Goal: Task Accomplishment & Management: Use online tool/utility

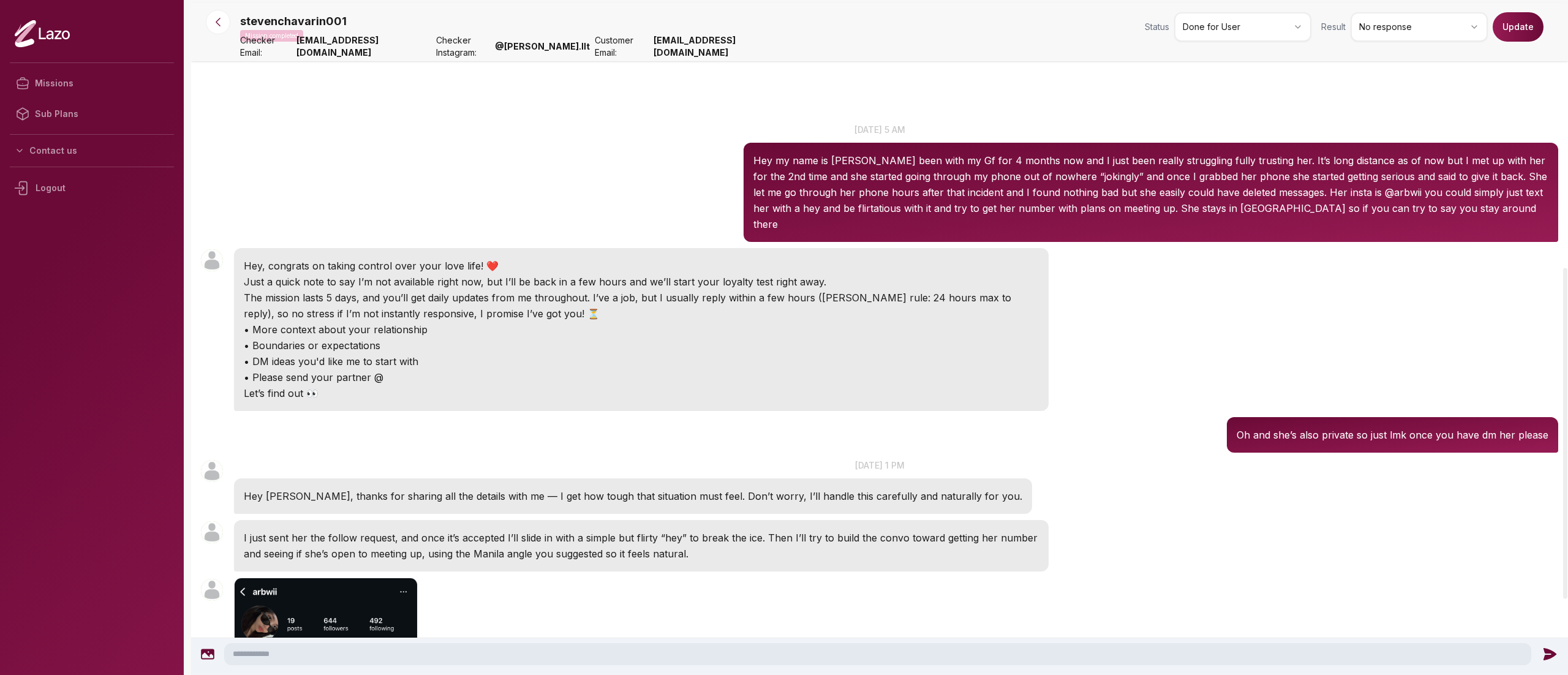
scroll to position [546, 0]
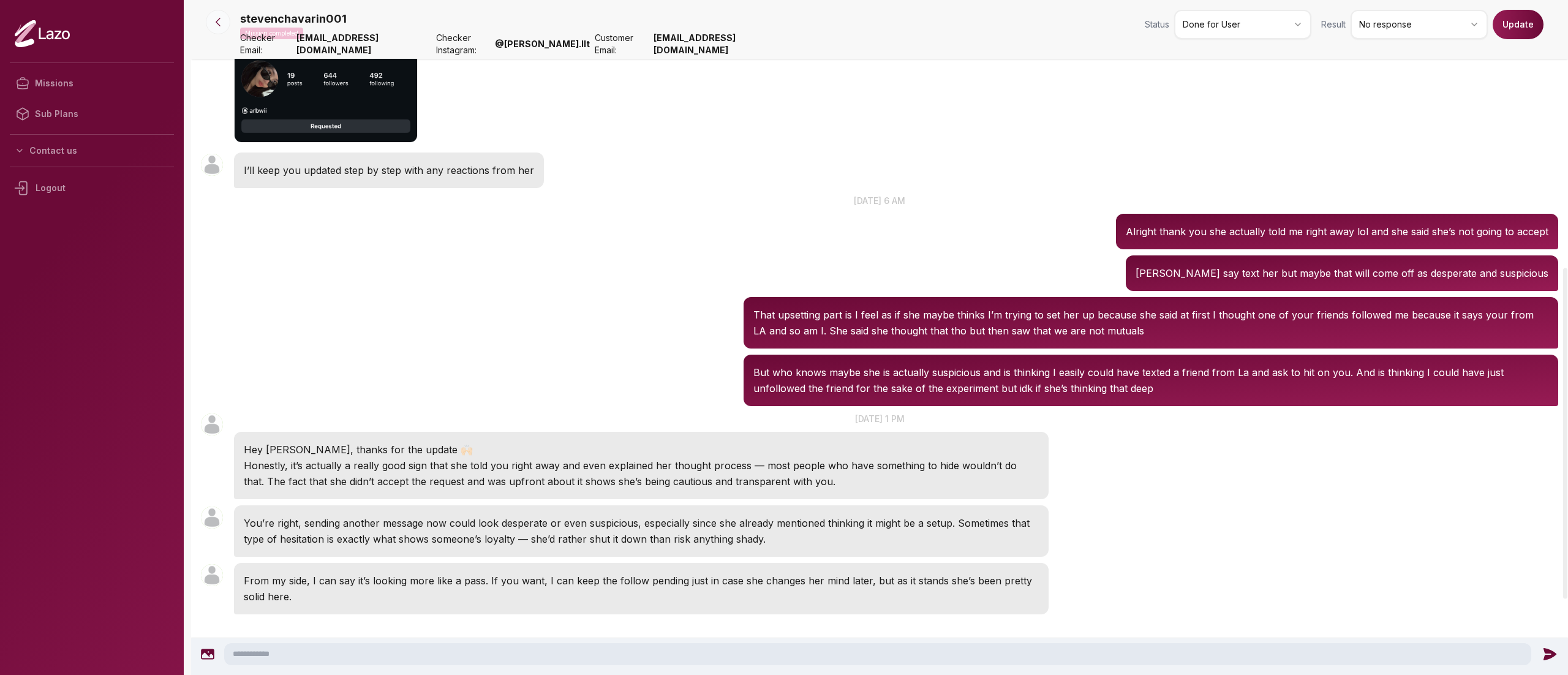
click at [216, 22] on icon at bounding box center [218, 22] width 12 height 12
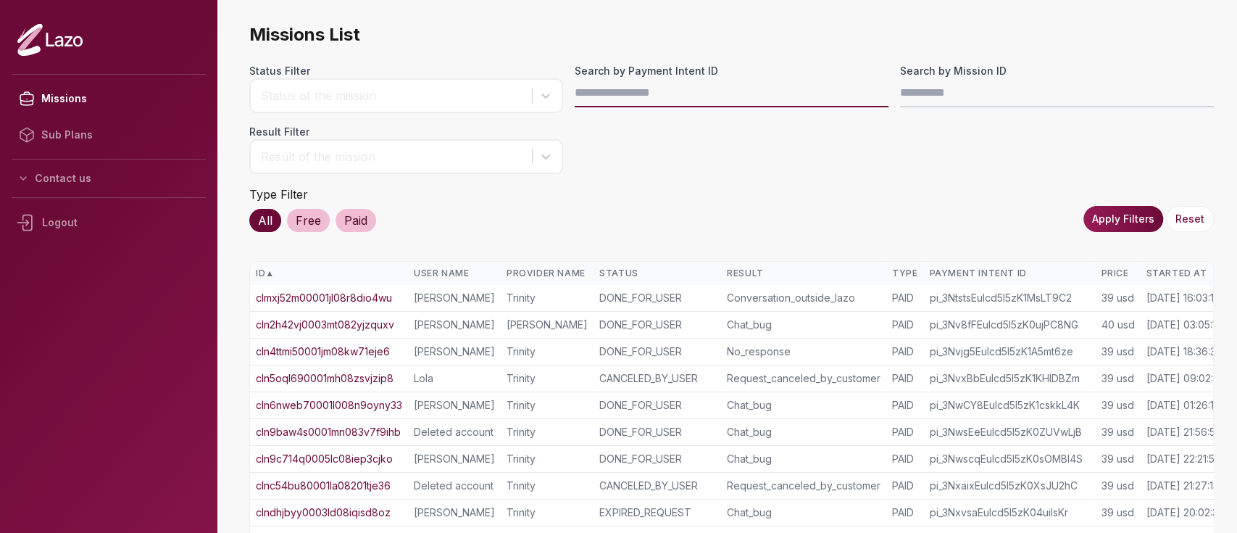
drag, startPoint x: 0, startPoint y: 0, endPoint x: 634, endPoint y: 78, distance: 638.8
click at [634, 78] on input "Search by Payment Intent ID" at bounding box center [732, 92] width 314 height 29
paste input "**********"
type input "**********"
click at [1142, 208] on button "Apply Filters" at bounding box center [1123, 219] width 80 height 26
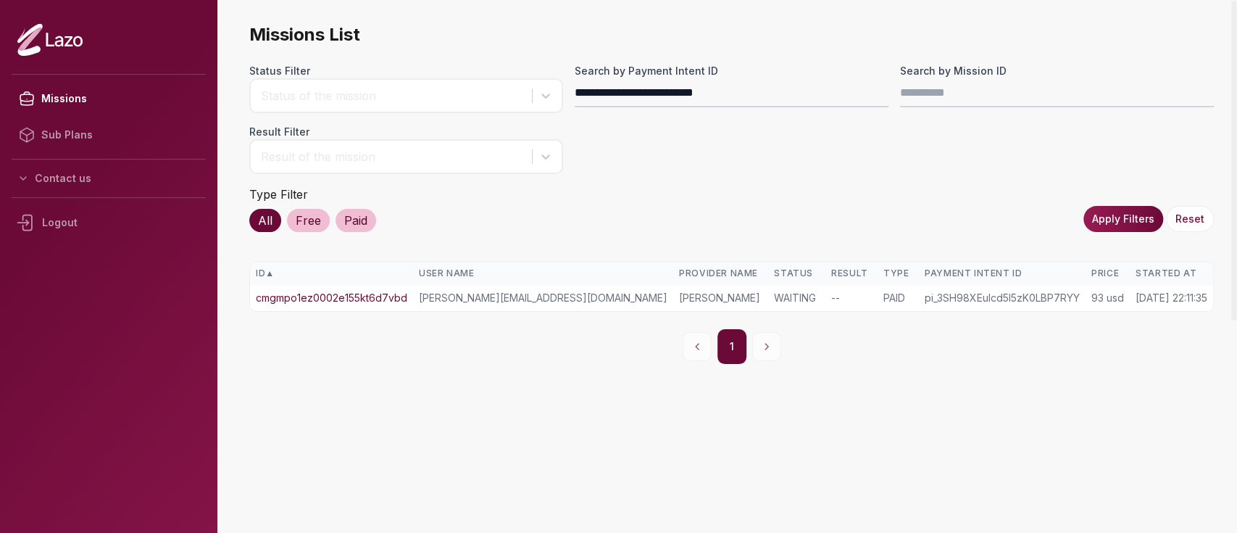
click at [322, 288] on td "cmgmpo1ez0002e155kt6d7vbd" at bounding box center [331, 298] width 163 height 26
click at [324, 293] on link "cmgmpo1ez0002e155kt6d7vbd" at bounding box center [331, 298] width 151 height 14
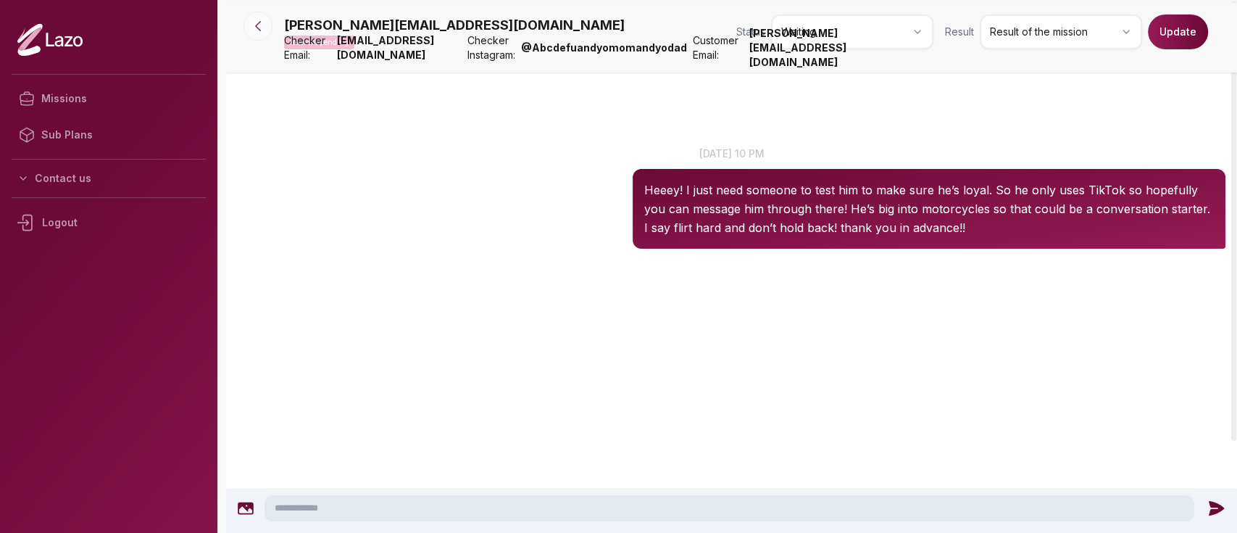
click at [259, 27] on icon at bounding box center [258, 26] width 14 height 14
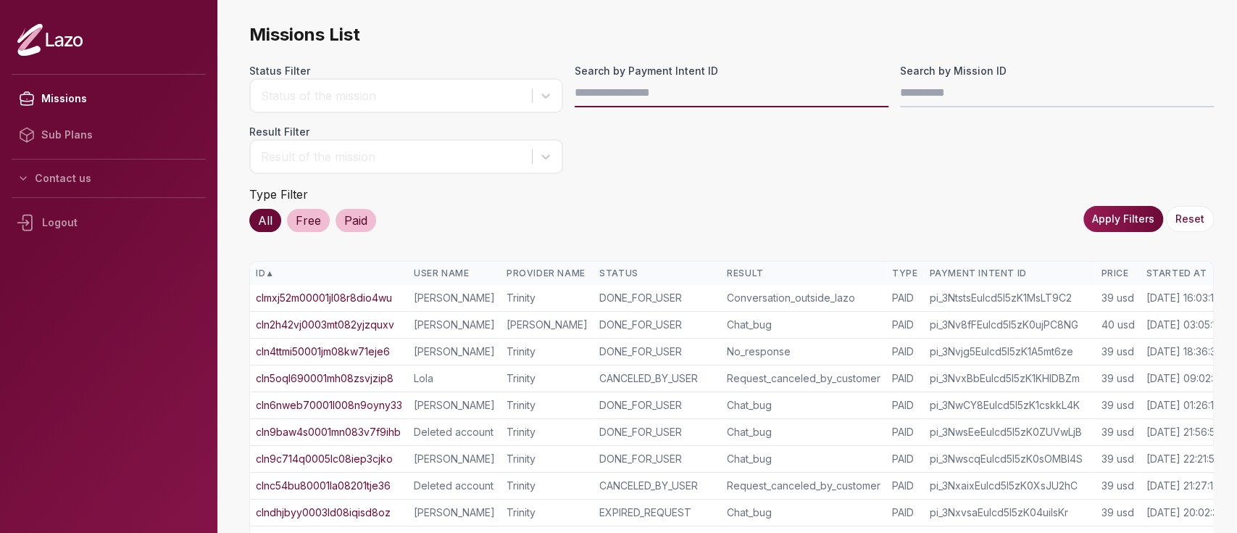
click at [685, 103] on input "Search by Payment Intent ID" at bounding box center [732, 92] width 314 height 29
paste input "**********"
type input "**********"
click at [1106, 220] on button "Apply Filters" at bounding box center [1123, 219] width 80 height 26
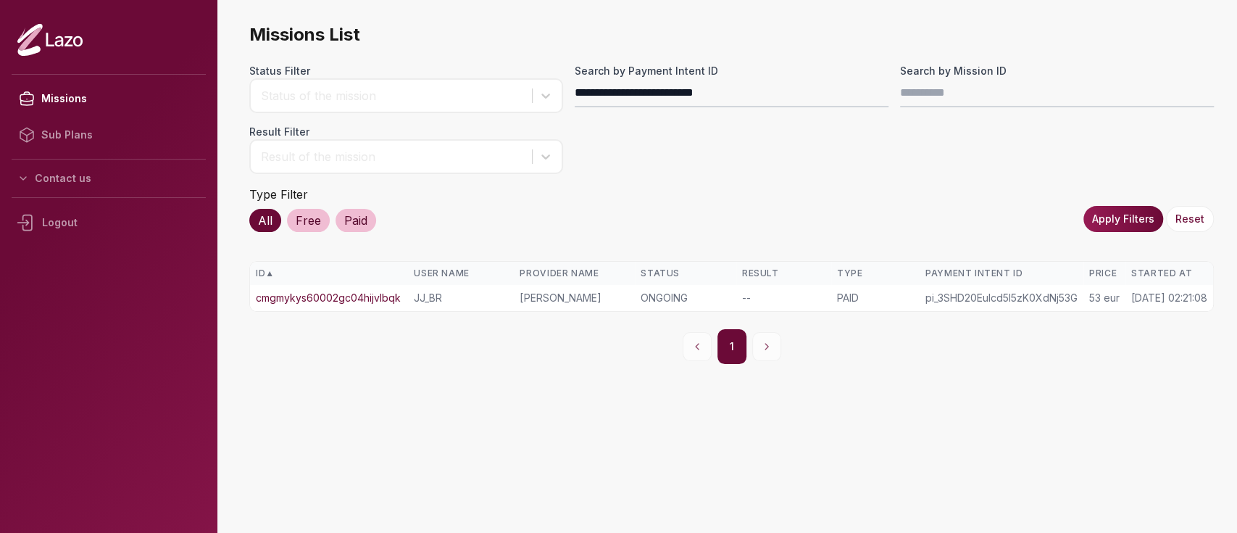
click at [367, 297] on link "cmgmykys60002gc04hijvlbqk" at bounding box center [328, 298] width 145 height 14
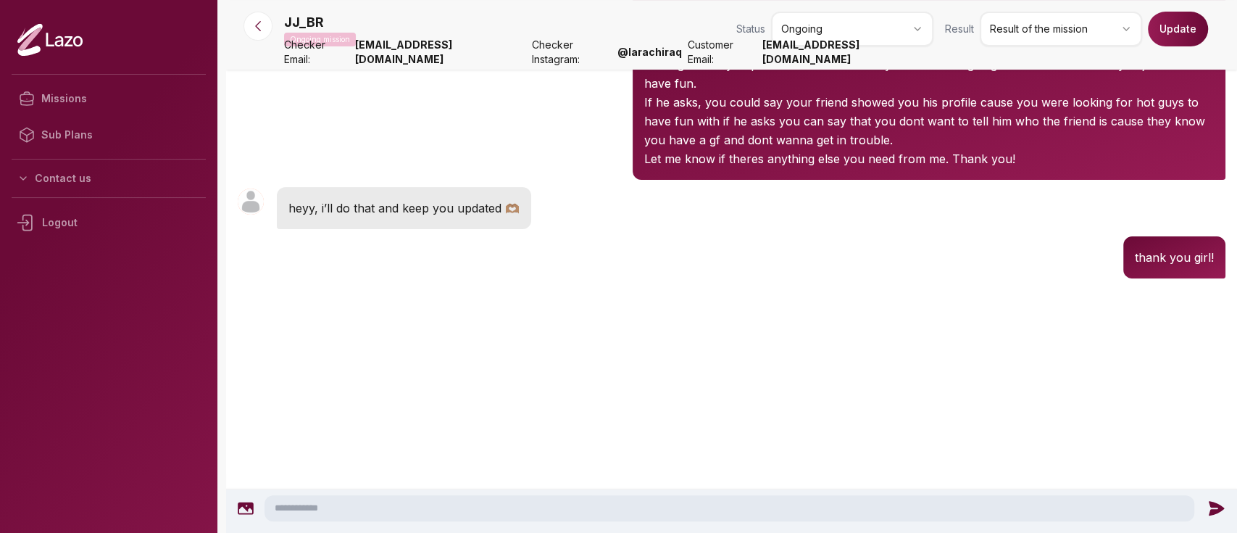
scroll to position [46, 0]
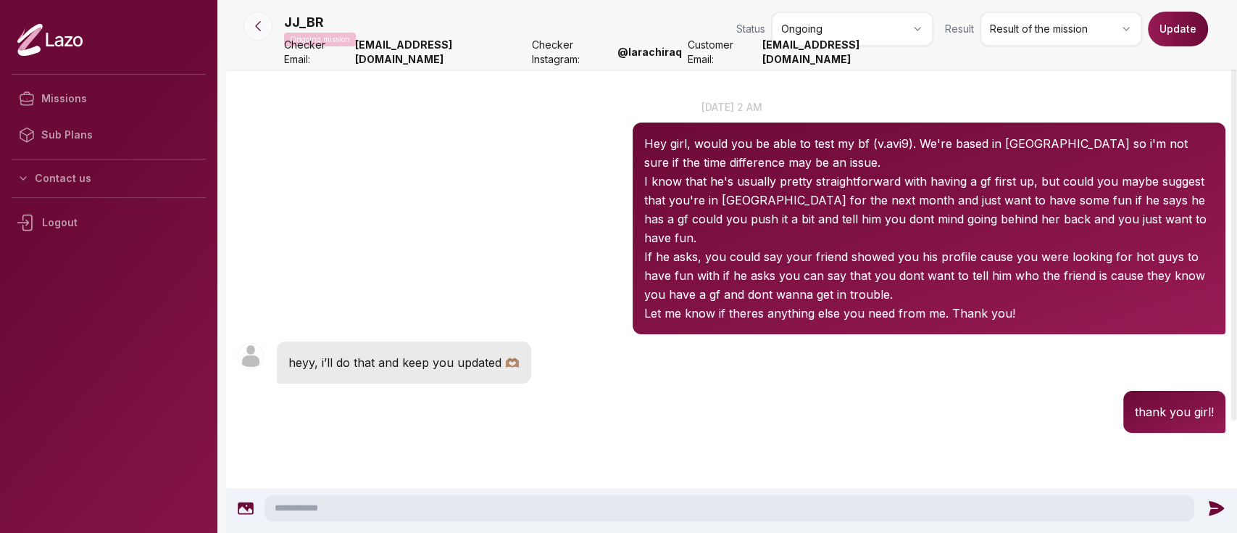
click at [258, 23] on icon at bounding box center [258, 26] width 4 height 9
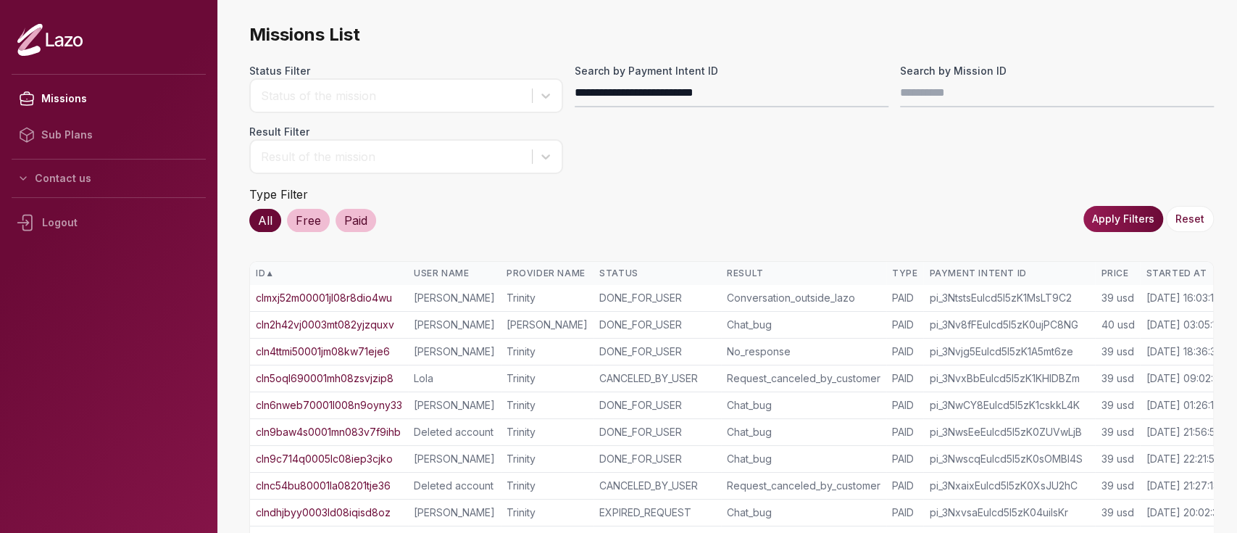
type input "**********"
click at [1120, 214] on button "Apply Filters" at bounding box center [1123, 219] width 80 height 26
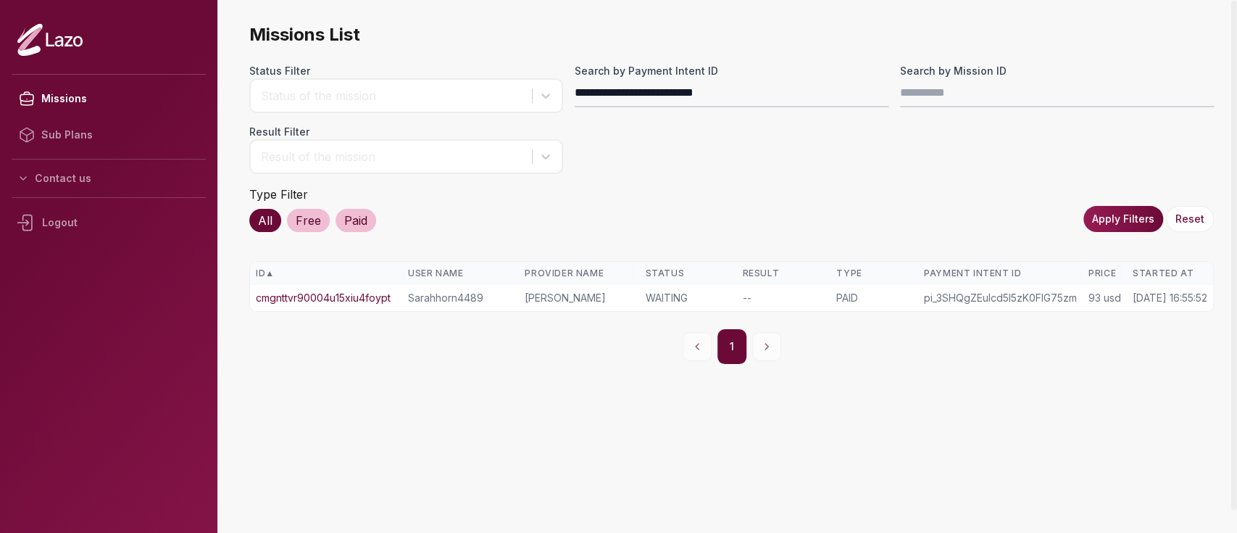
click at [357, 293] on link "cmgnttvr90004u15xiu4foypt" at bounding box center [323, 298] width 135 height 14
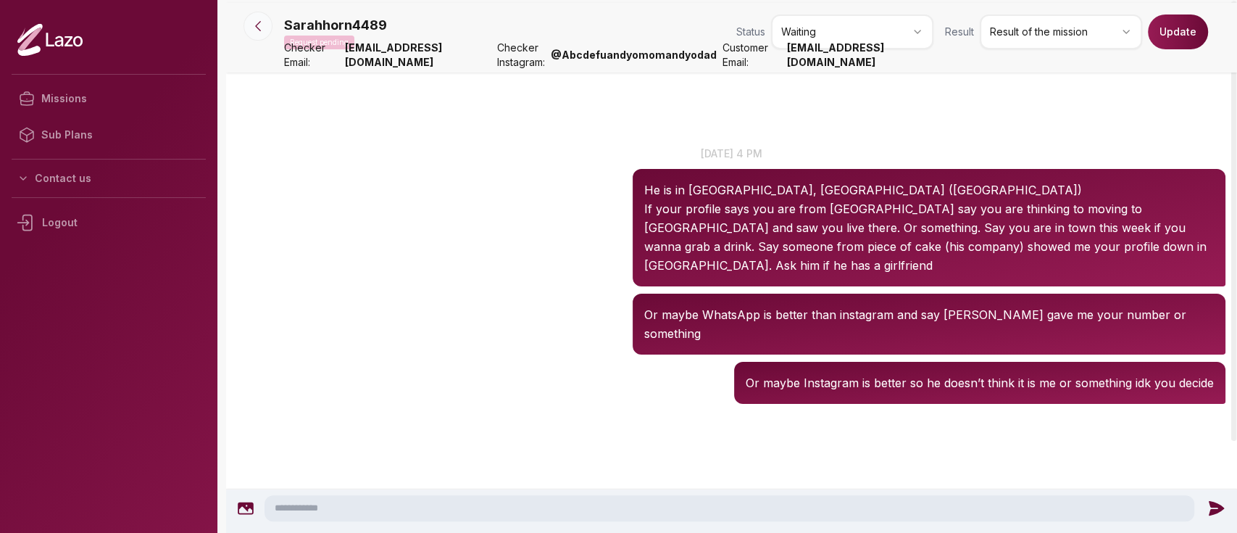
click at [263, 28] on icon at bounding box center [258, 26] width 14 height 14
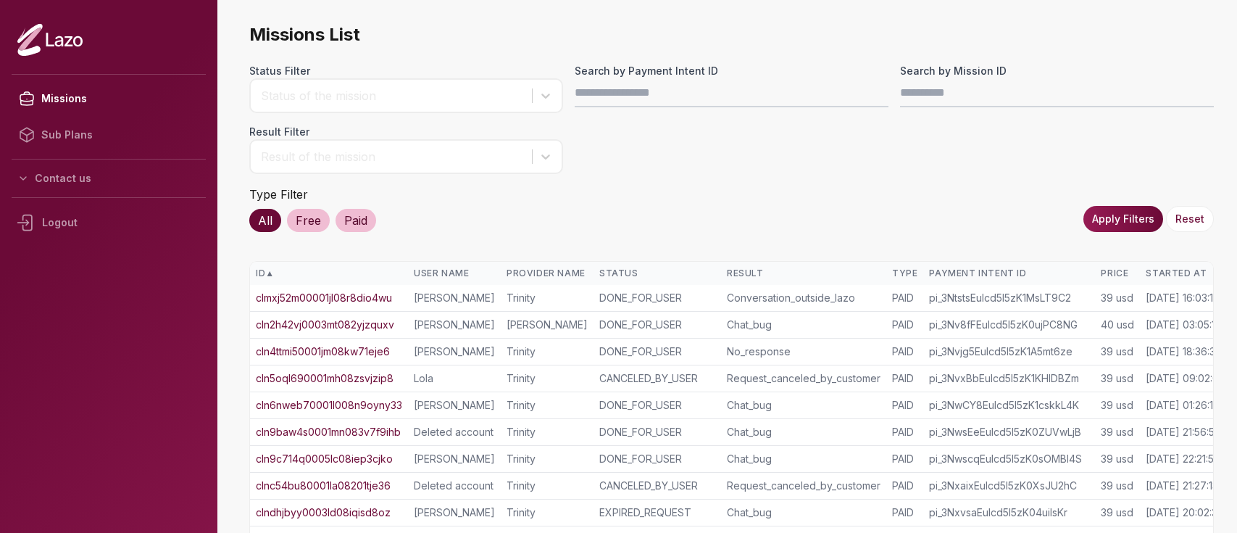
click at [648, 93] on input "Search by Payment Intent ID" at bounding box center [732, 92] width 314 height 29
type input "**********"
click at [1113, 222] on button "Apply Filters" at bounding box center [1123, 219] width 80 height 26
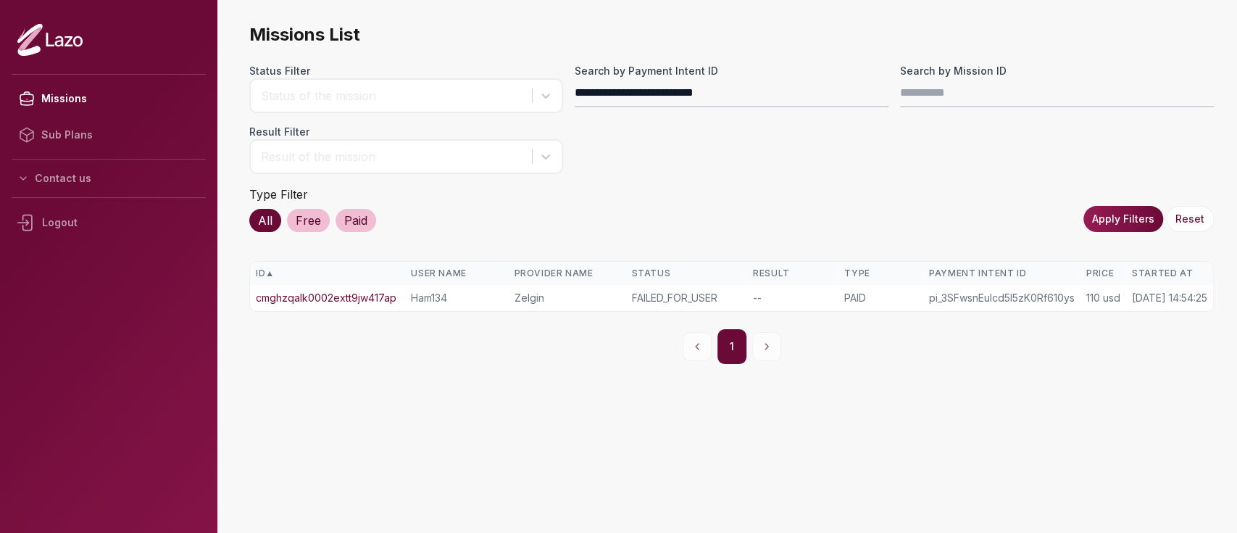
click at [387, 294] on link "cmghzqalk0002extt9jw417ap" at bounding box center [326, 298] width 141 height 14
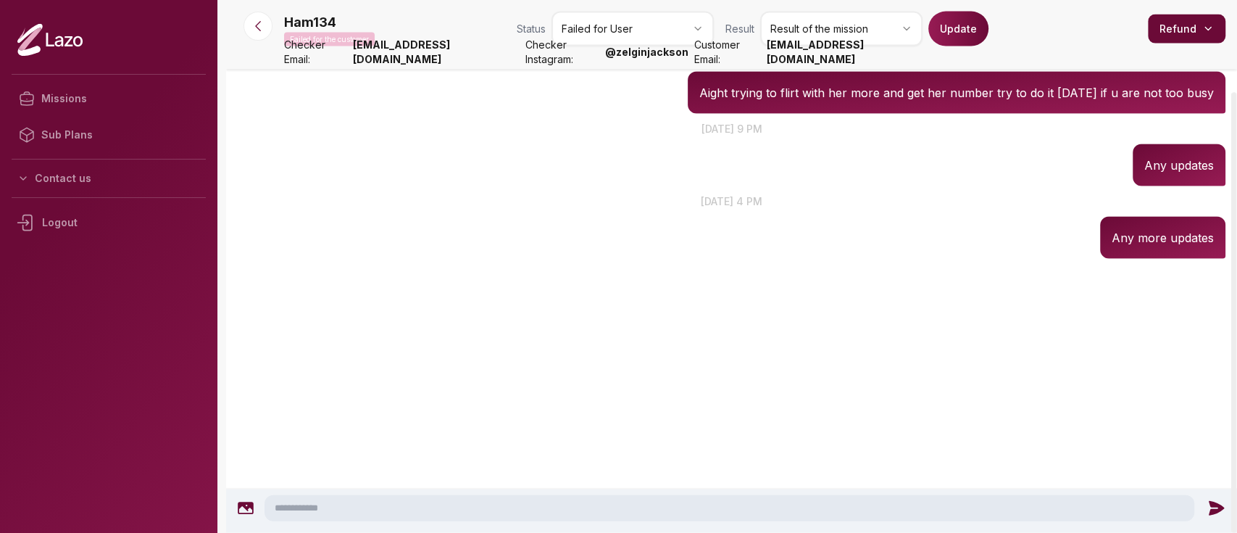
scroll to position [3402, 0]
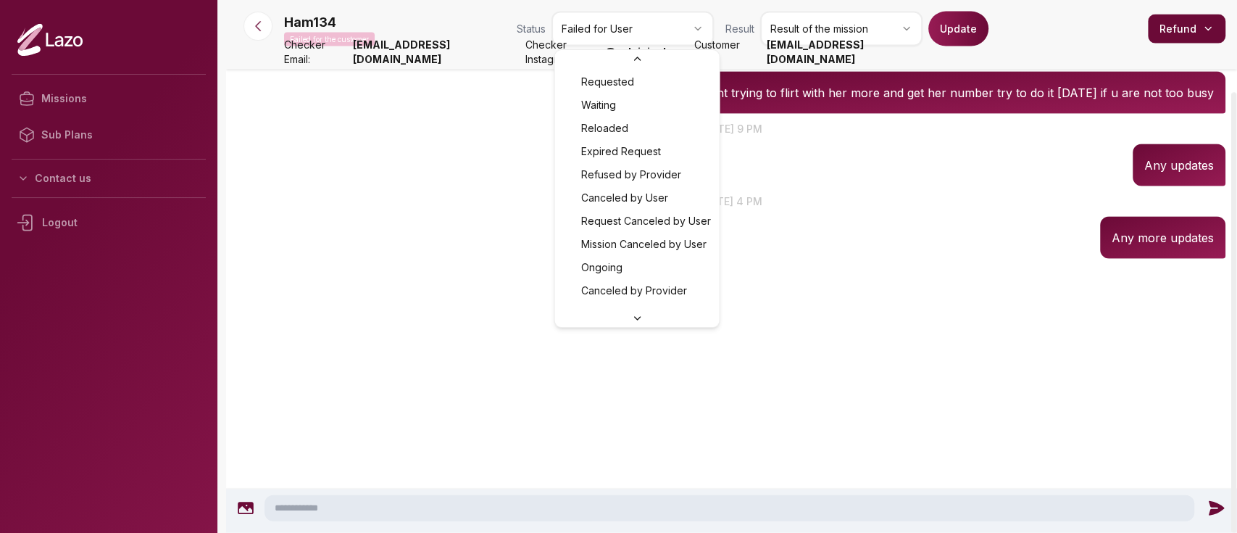
click at [677, 28] on html "Missions Sub Plans Contact us Logout Ham134 Failed for the customer Status Fail…" at bounding box center [618, 266] width 1237 height 533
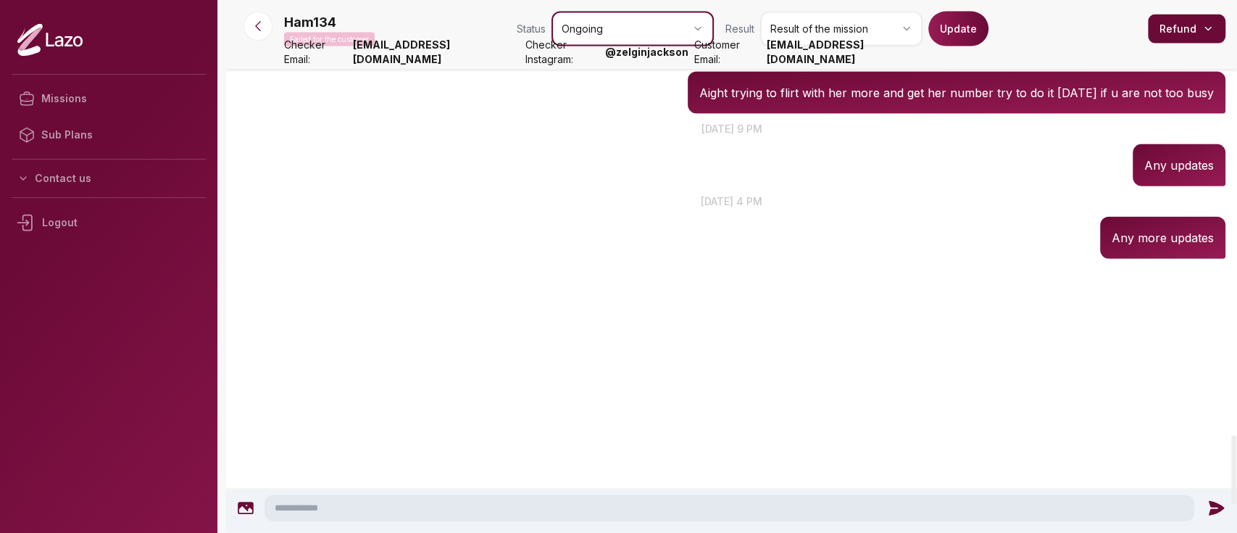
scroll to position [3674, 0]
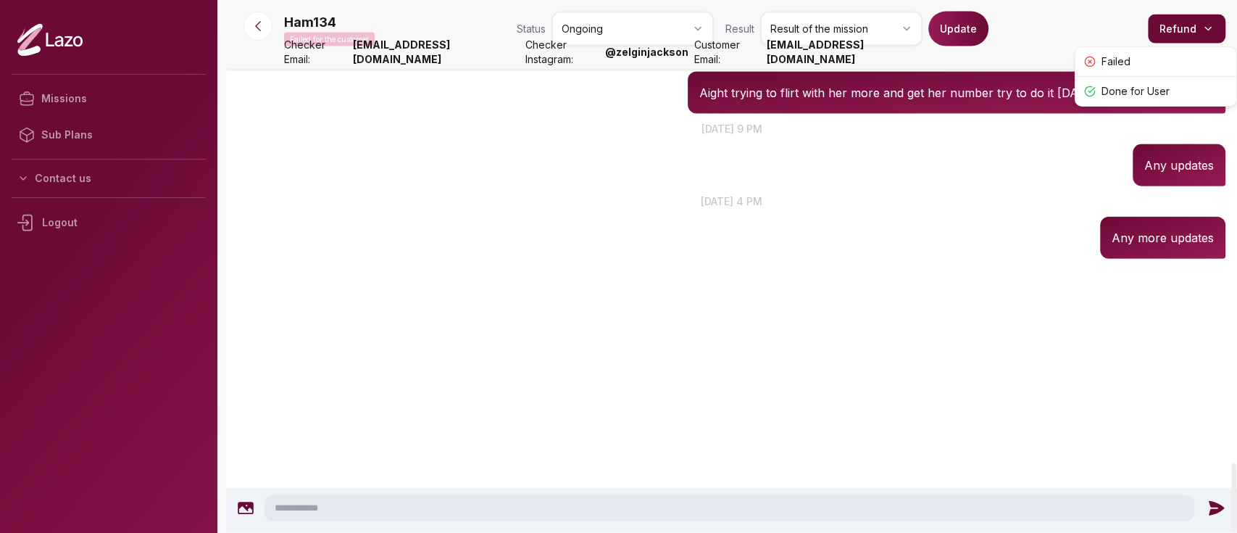
click at [1188, 33] on html "Missions Sub Plans Contact us Logout Ham134 Failed for the customer Status Ongo…" at bounding box center [618, 266] width 1237 height 533
click at [1028, 167] on html "Missions Sub Plans Contact us Logout Ham134 Failed for the customer Status Ongo…" at bounding box center [618, 266] width 1237 height 533
click at [958, 28] on button "Update" at bounding box center [958, 29] width 60 height 35
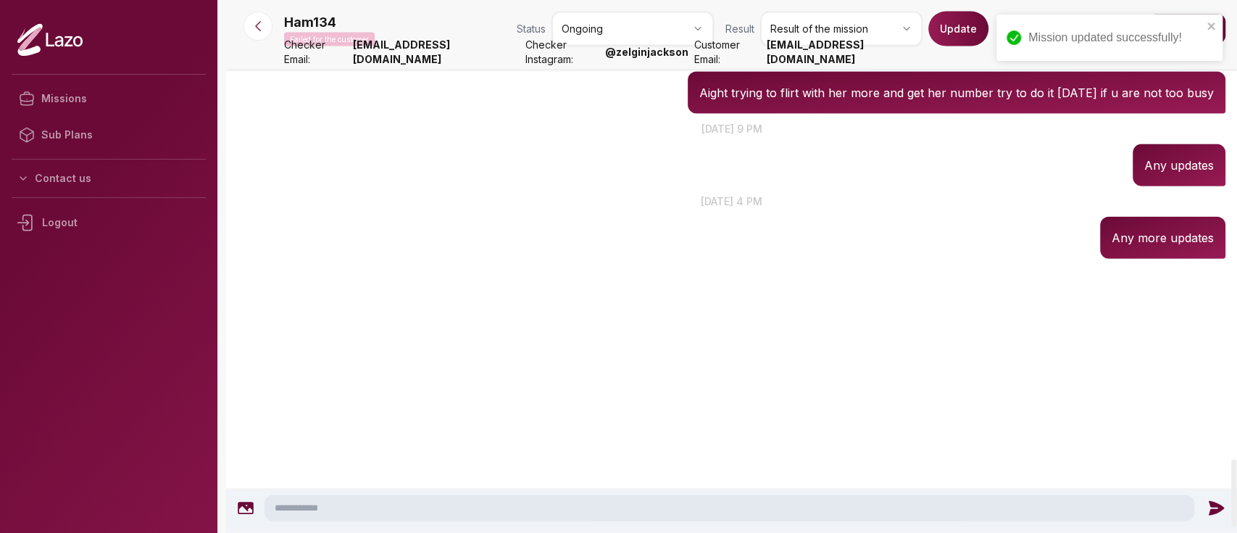
scroll to position [3521, 0]
click at [266, 34] on button at bounding box center [257, 26] width 29 height 29
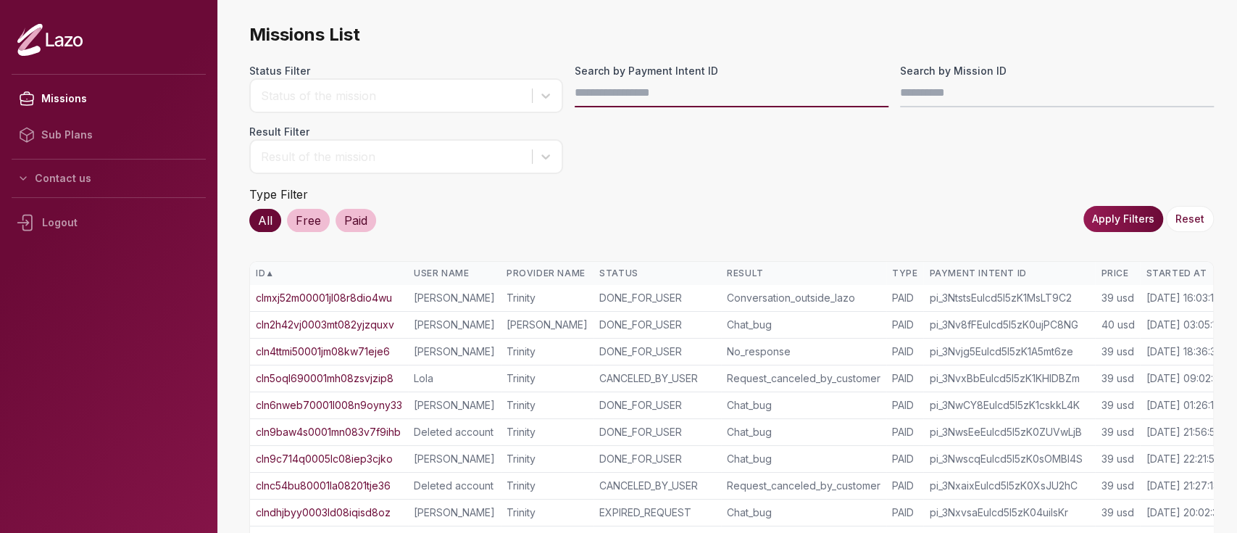
click at [719, 80] on input "Search by Payment Intent ID" at bounding box center [732, 92] width 314 height 29
paste input "**********"
type input "**********"
click at [1131, 222] on button "Apply Filters" at bounding box center [1123, 219] width 80 height 26
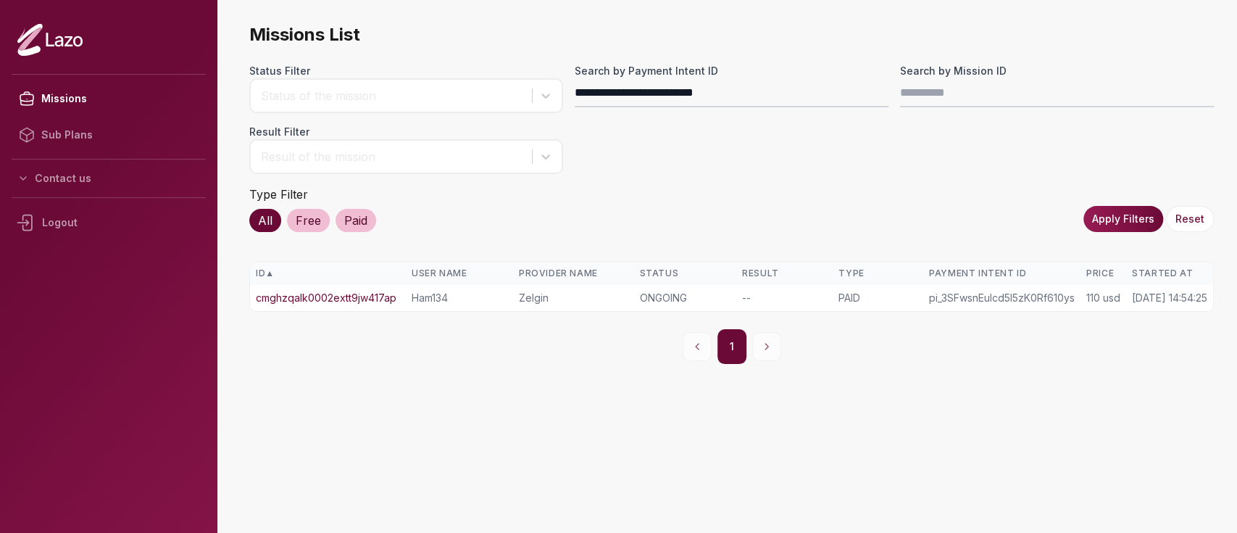
click at [359, 294] on link "cmghzqalk0002extt9jw417ap" at bounding box center [326, 298] width 141 height 14
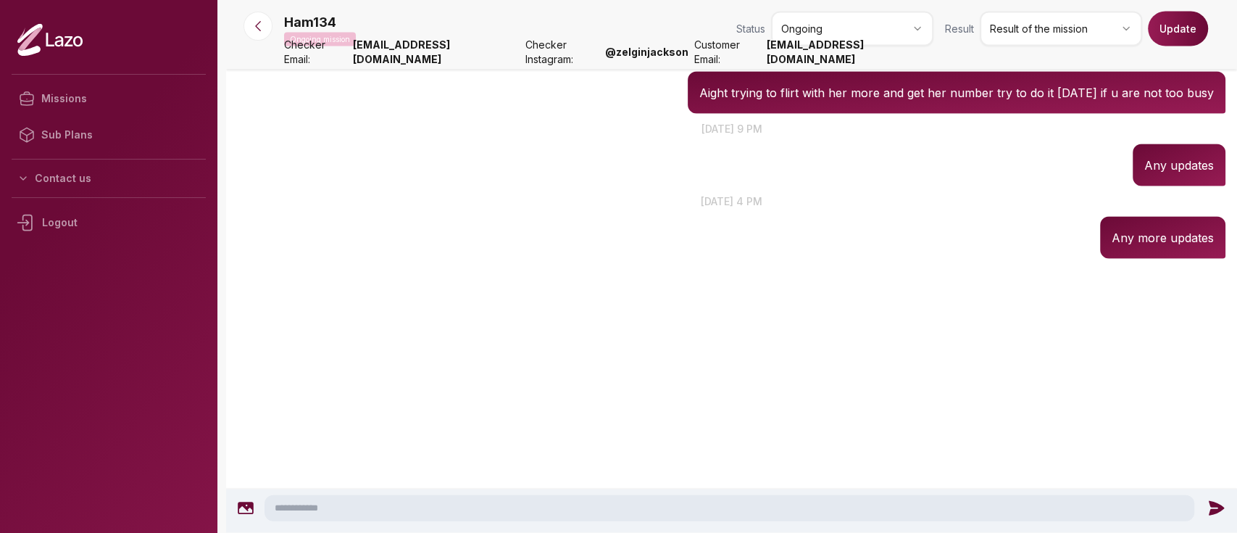
scroll to position [3381, 0]
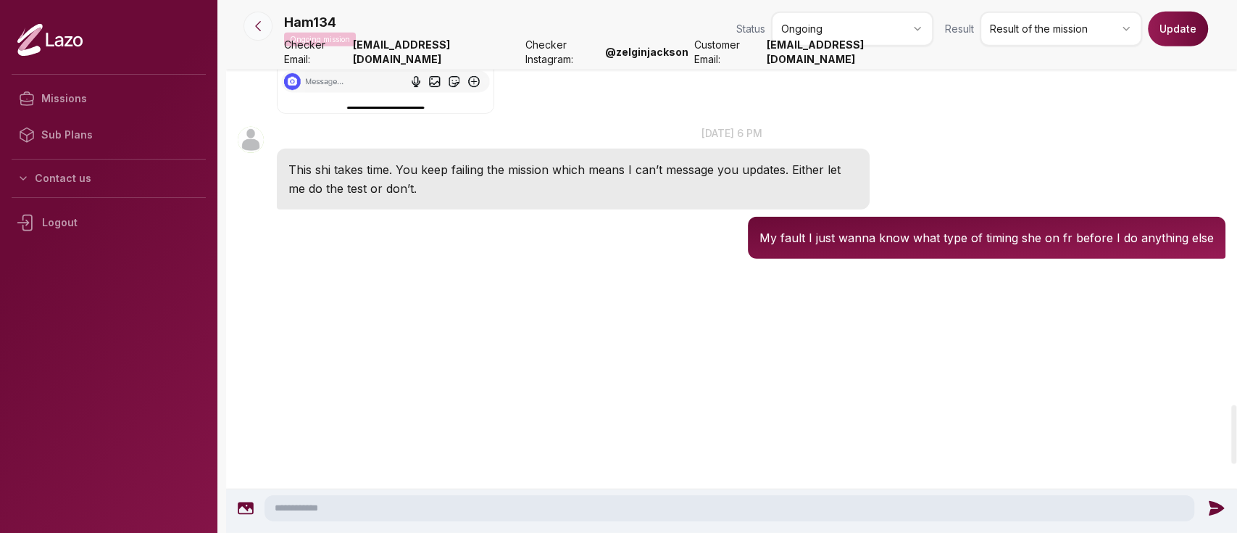
click at [267, 27] on button at bounding box center [257, 26] width 29 height 29
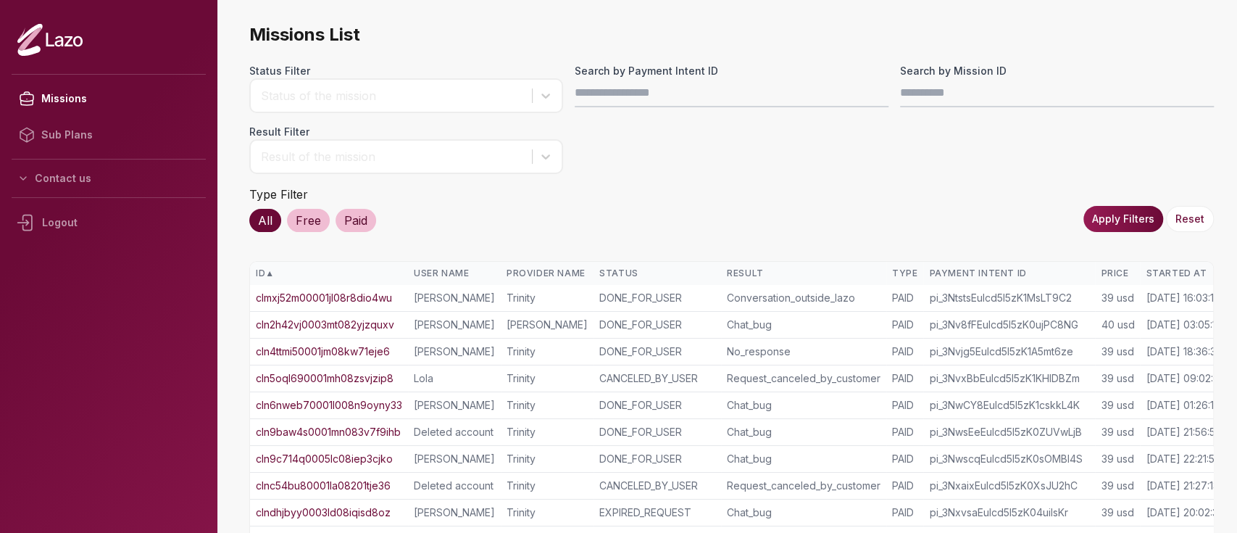
click at [648, 95] on input "Search by Payment Intent ID" at bounding box center [732, 92] width 314 height 29
type input "**********"
click at [1101, 208] on button "Apply Filters" at bounding box center [1123, 219] width 80 height 26
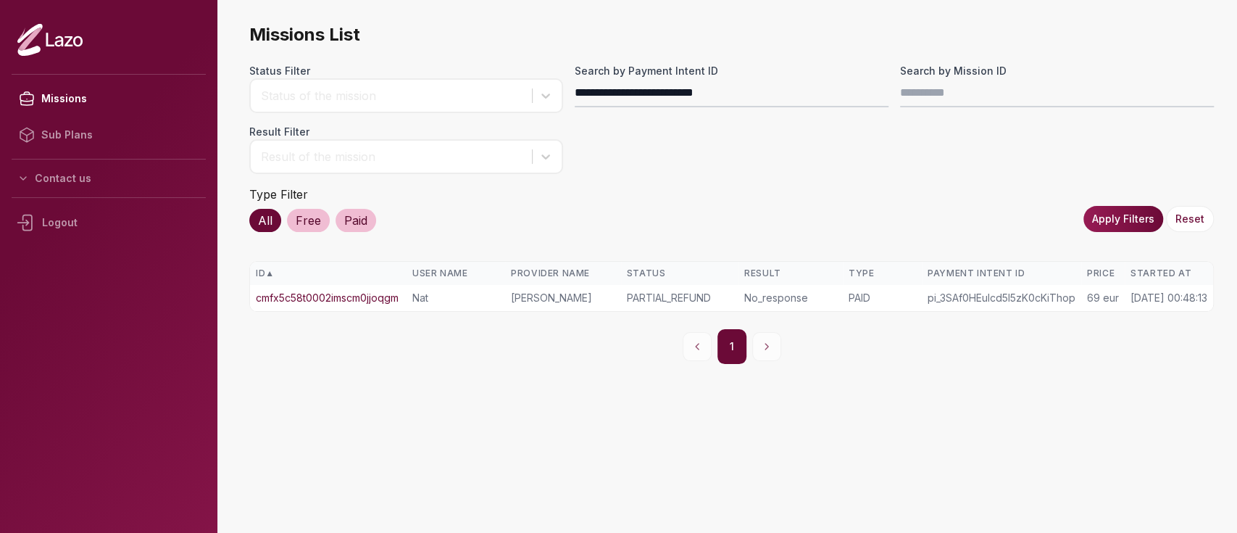
click at [377, 288] on td "cmfx5c58t0002imscm0jjoqgm" at bounding box center [328, 298] width 157 height 26
click at [377, 295] on link "cmfx5c58t0002imscm0jjoqgm" at bounding box center [327, 298] width 143 height 14
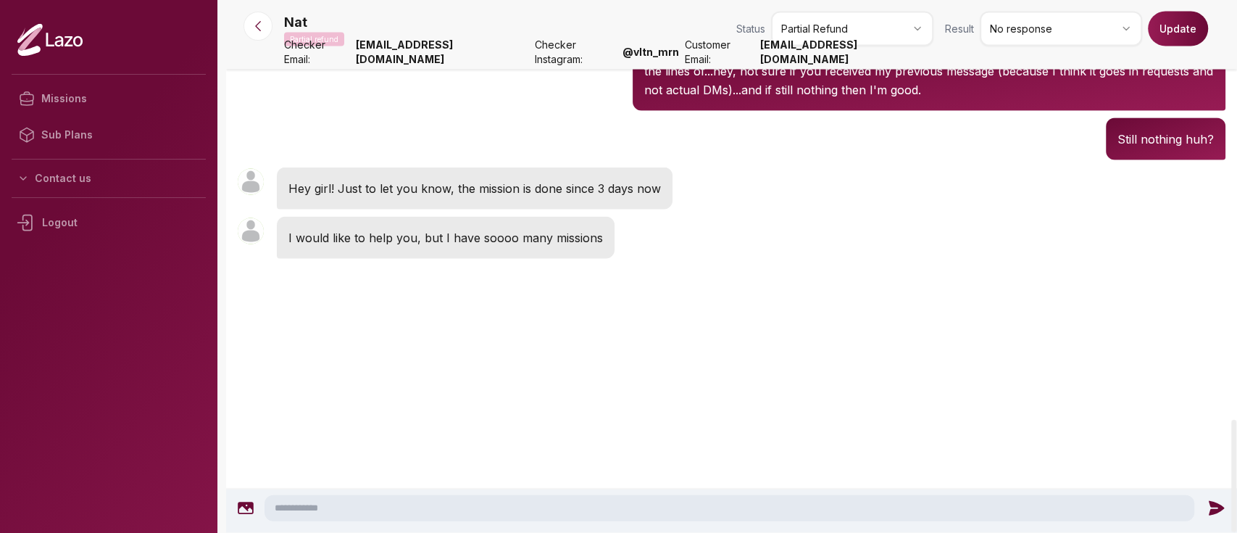
scroll to position [2450, 0]
click at [265, 27] on button at bounding box center [257, 26] width 29 height 29
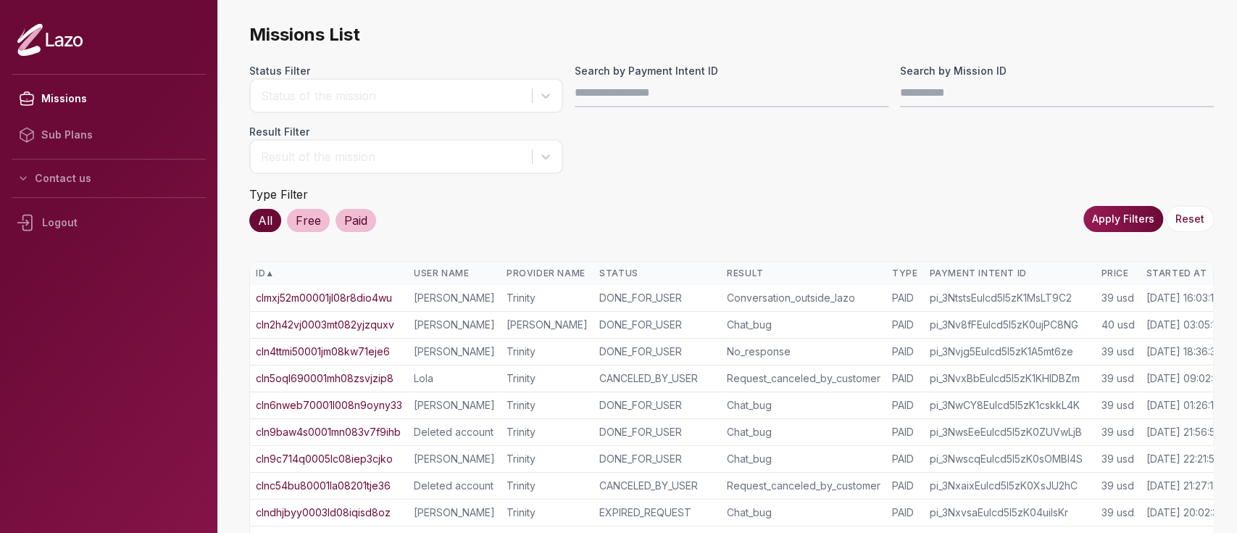
click at [713, 90] on input "Search by Payment Intent ID" at bounding box center [732, 92] width 314 height 29
type input "**********"
click at [1129, 223] on button "Apply Filters" at bounding box center [1123, 219] width 80 height 26
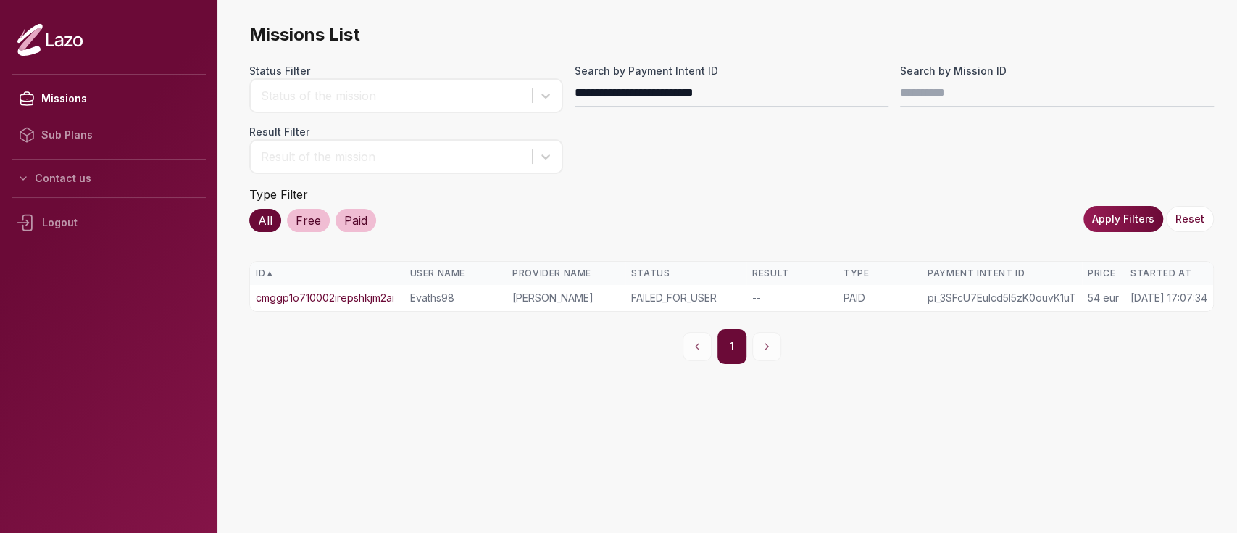
click at [327, 293] on link "cmggp1o710002irepshkjm2ai" at bounding box center [325, 298] width 138 height 14
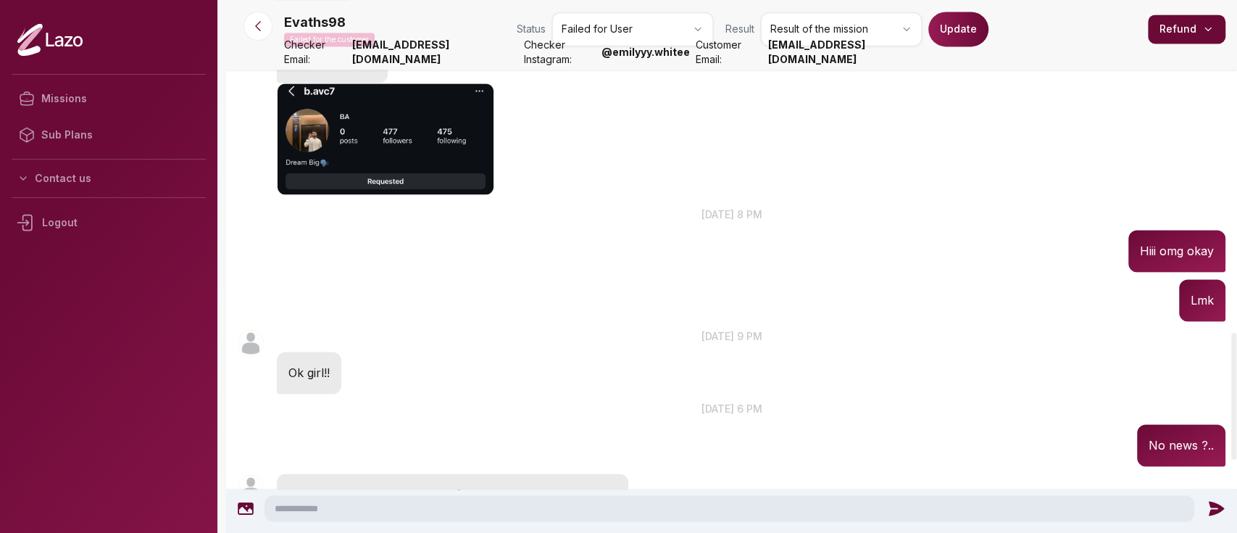
scroll to position [1397, 0]
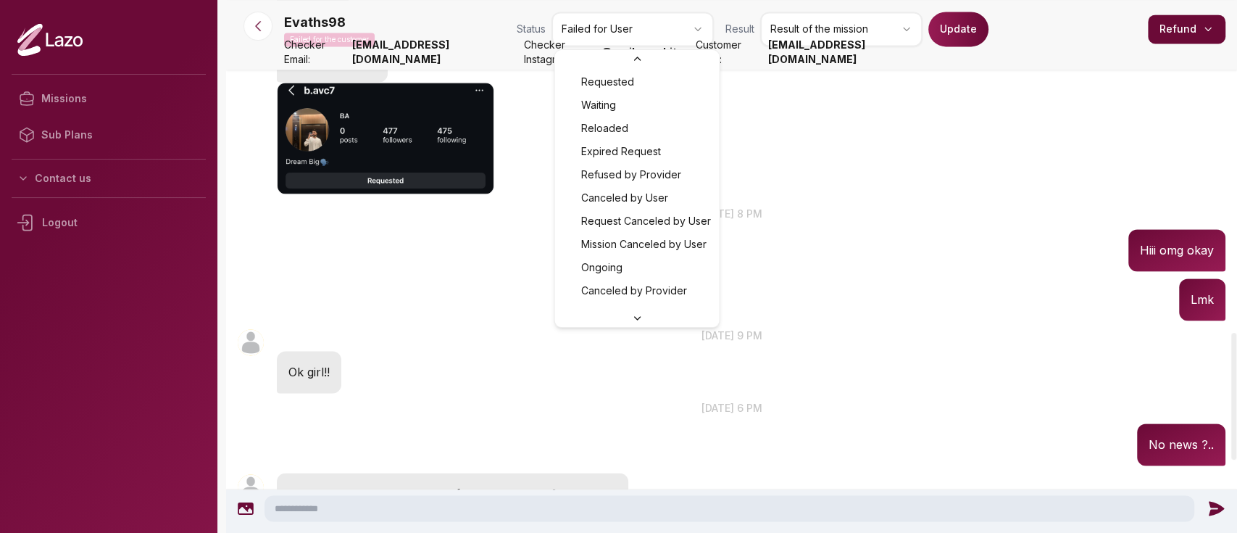
click at [645, 18] on html "Missions Sub Plans Contact us Logout Evaths98 Failed for the customer Status Fa…" at bounding box center [618, 266] width 1237 height 533
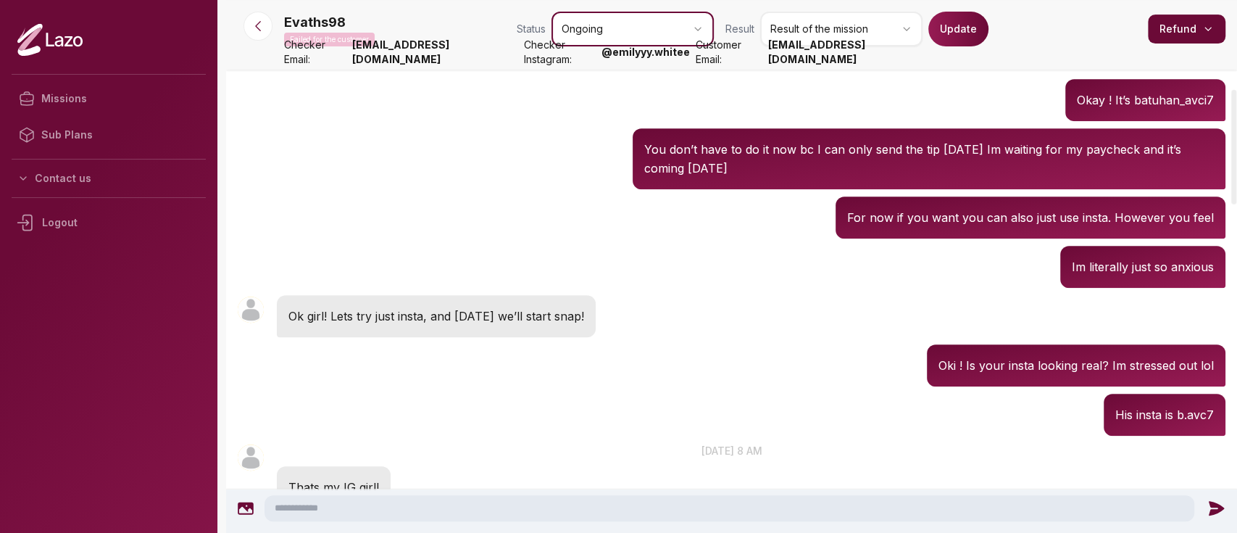
scroll to position [375, 0]
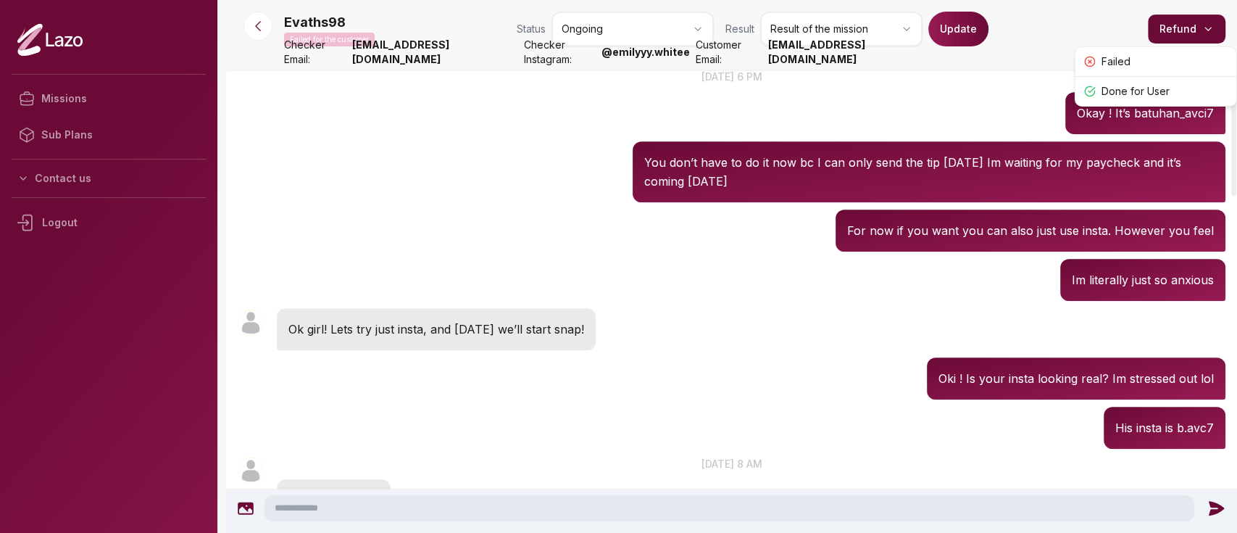
click at [1179, 34] on html "Missions Sub Plans Contact us Logout Evaths98 Failed for the customer Status On…" at bounding box center [618, 266] width 1237 height 533
click at [932, 51] on html "Missions Sub Plans Contact us Logout Evaths98 Failed for the customer Status On…" at bounding box center [618, 266] width 1237 height 533
click at [959, 41] on button "Update" at bounding box center [958, 29] width 60 height 35
